Goal: Task Accomplishment & Management: Use online tool/utility

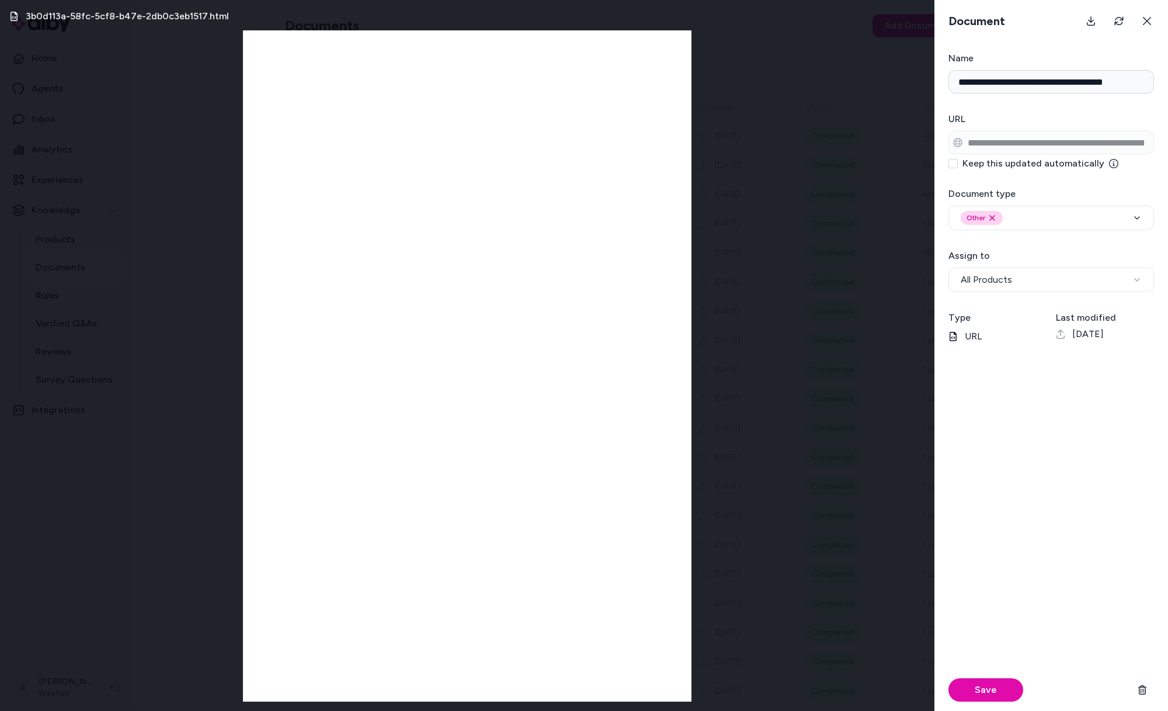
click at [169, 174] on div "3b0d113a-58fc-5cf8-b47e-2db0c3eb1517.html" at bounding box center [467, 355] width 934 height 711
click at [148, 172] on div "3b0d113a-58fc-5cf8-b47e-2db0c3eb1517.html" at bounding box center [467, 355] width 934 height 711
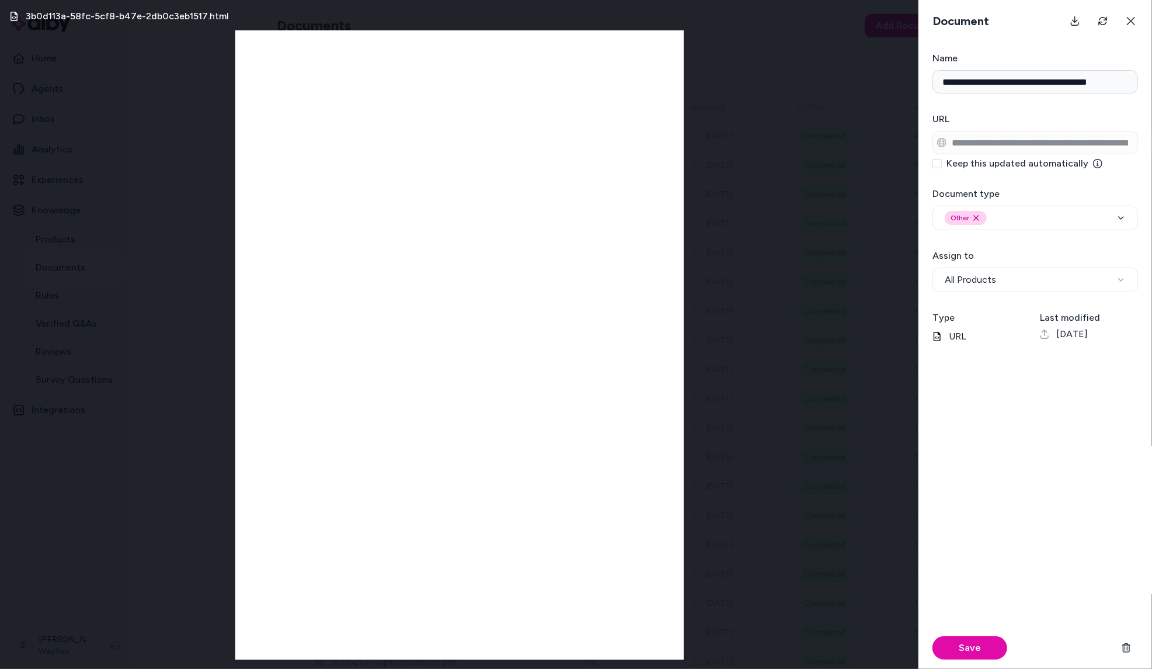
click at [97, 169] on div "3b0d113a-58fc-5cf8-b47e-2db0c3eb1517.html" at bounding box center [459, 334] width 919 height 669
click at [1127, 15] on button at bounding box center [1131, 20] width 23 height 23
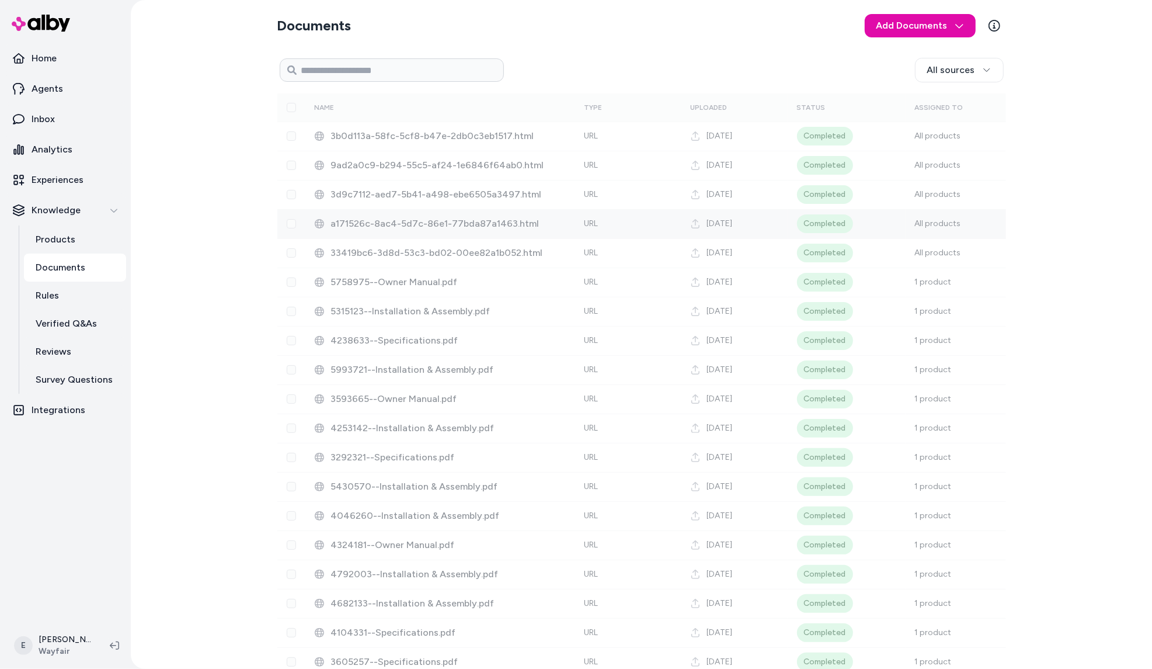
click at [367, 229] on span "a171526c-8ac4-5d7c-86e1-77bda87a1463.html" at bounding box center [448, 224] width 235 height 14
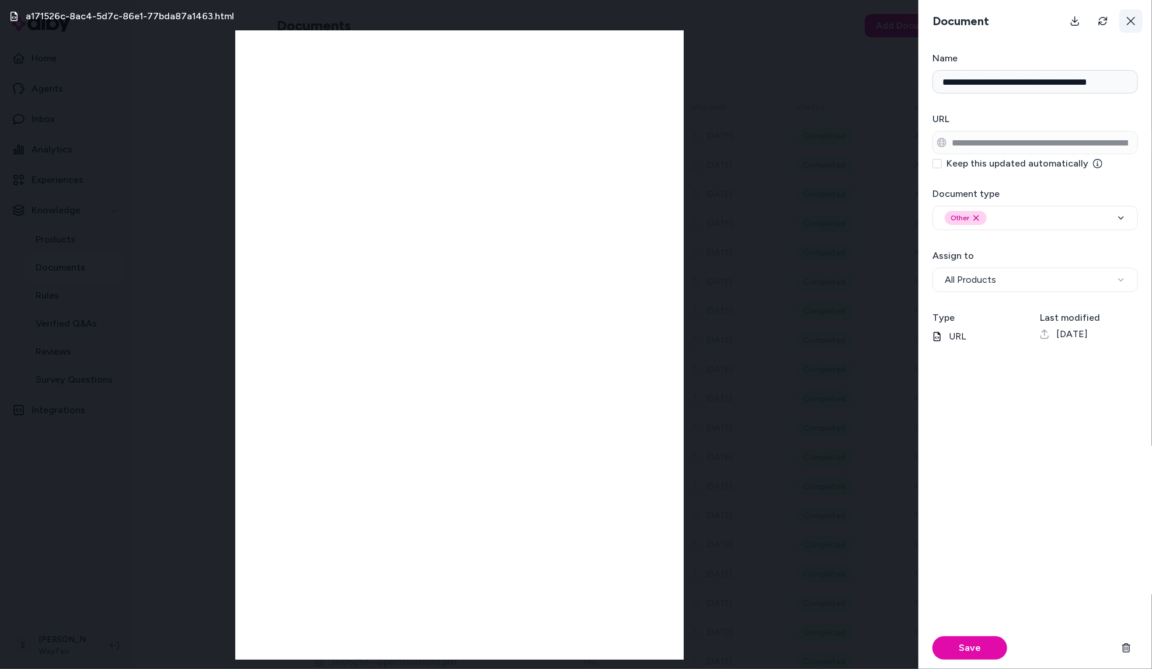
click at [1128, 19] on icon at bounding box center [1131, 21] width 8 height 8
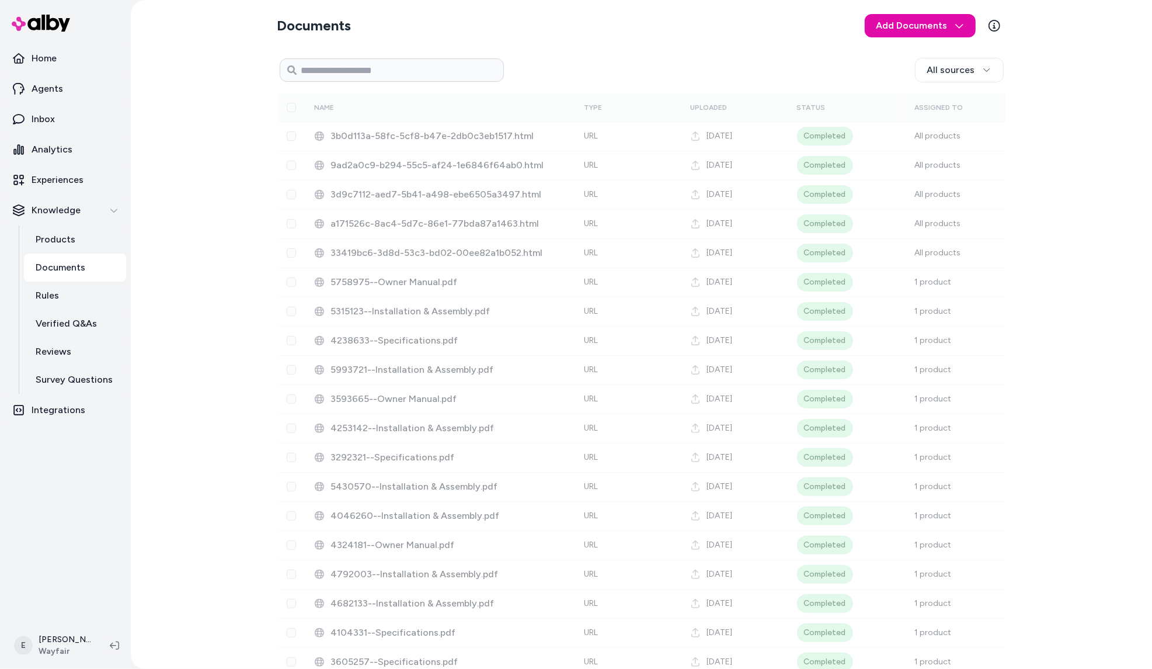
click at [234, 137] on div "Documents Add Documents All sources 0 Selected Edit Name Type Uploaded Status A…" at bounding box center [641, 334] width 1021 height 669
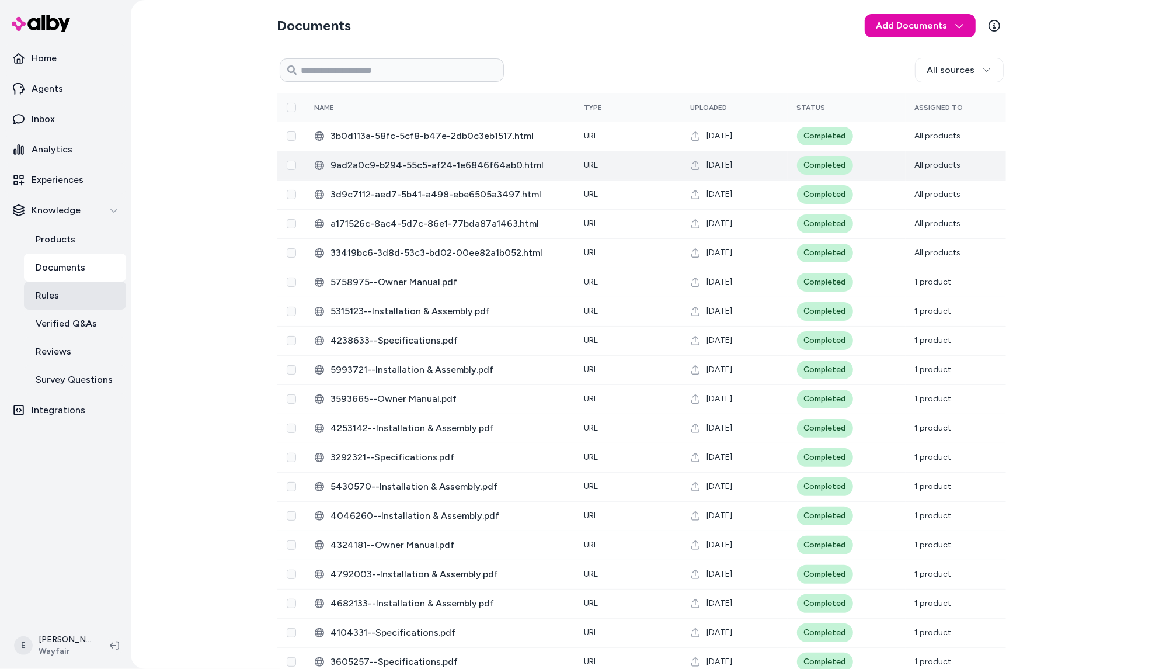
click at [56, 301] on p "Rules" at bounding box center [47, 296] width 23 height 14
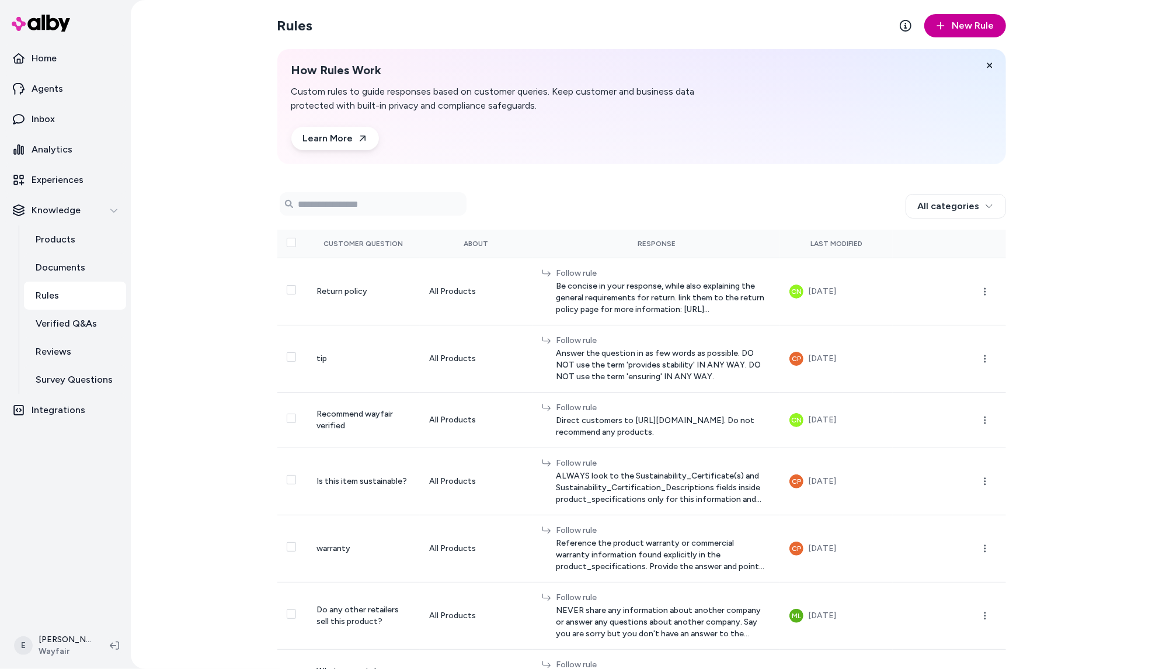
click at [955, 27] on span "New Rule" at bounding box center [974, 26] width 42 height 14
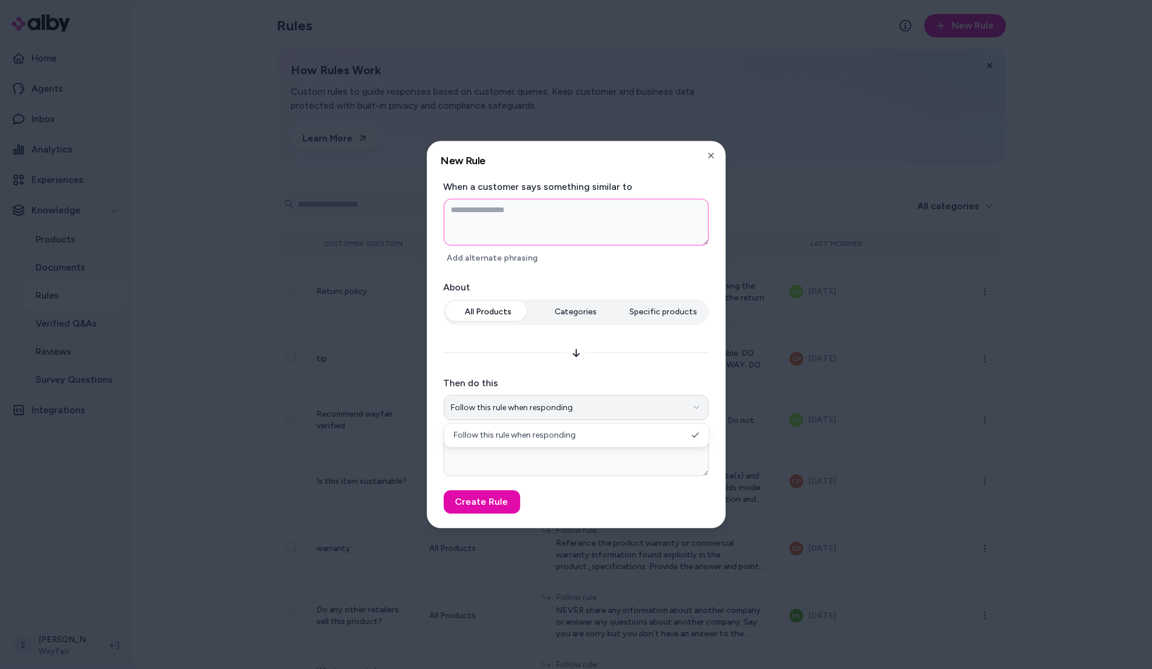
click at [698, 413] on button "Follow this rule when responding" at bounding box center [576, 408] width 265 height 26
click at [679, 378] on label "Then do this" at bounding box center [576, 383] width 265 height 14
click at [679, 395] on button "Follow this rule when responding" at bounding box center [576, 408] width 265 height 26
click at [564, 458] on textarea at bounding box center [576, 452] width 265 height 47
click at [711, 151] on icon "button" at bounding box center [711, 155] width 9 height 9
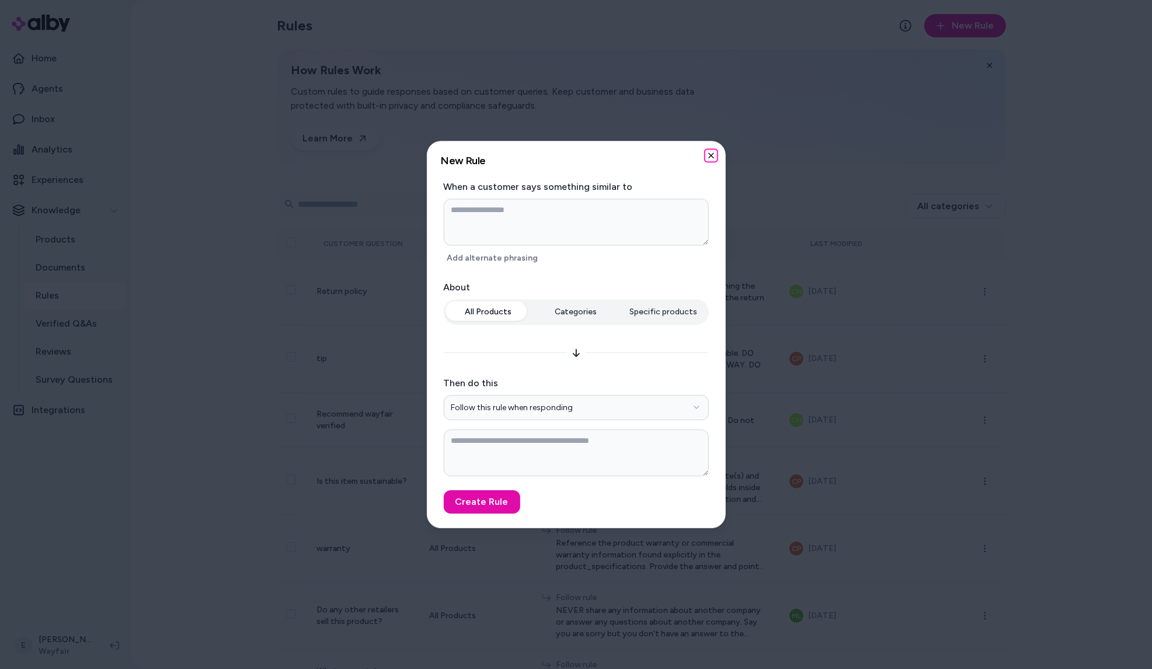
type textarea "*"
